Goal: Find specific page/section

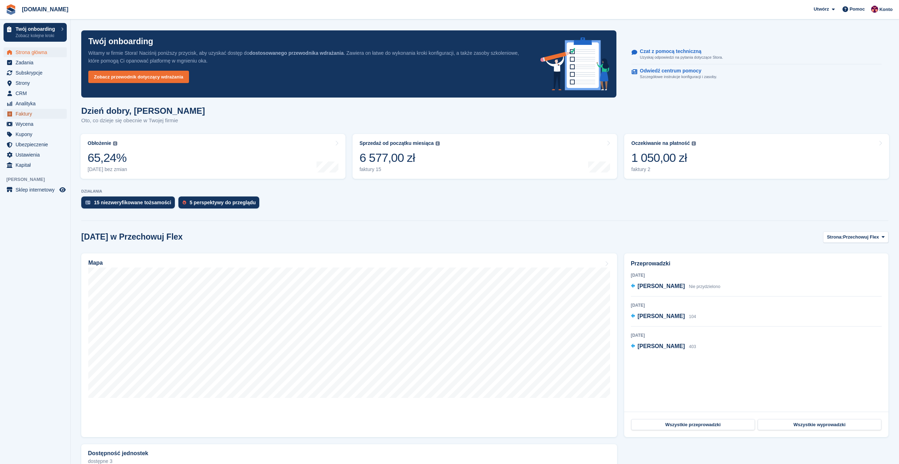
click at [31, 111] on span "Faktury" at bounding box center [37, 114] width 42 height 10
